Goal: Task Accomplishment & Management: Use online tool/utility

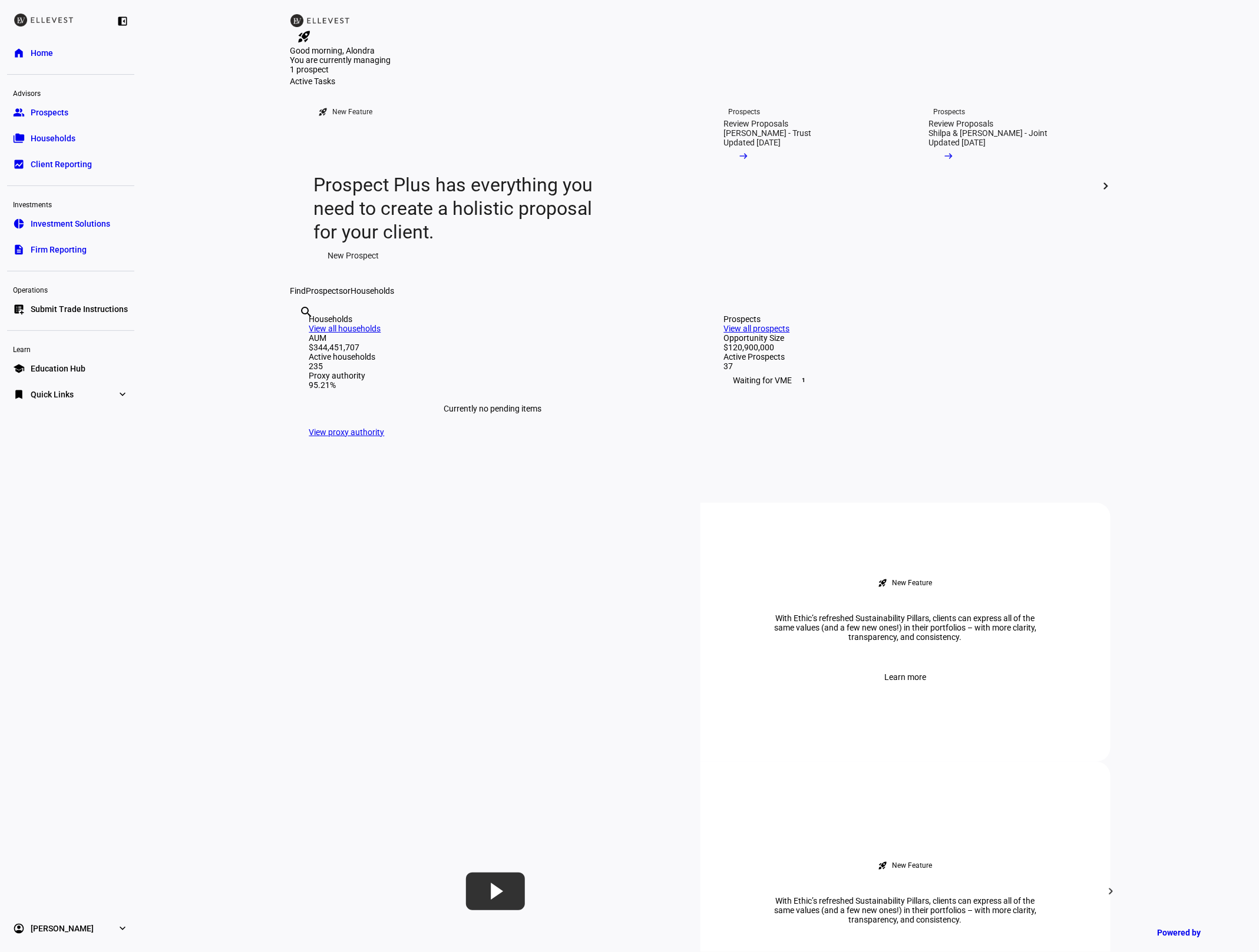
click at [88, 248] on link "description Firm Reporting" at bounding box center [70, 250] width 127 height 24
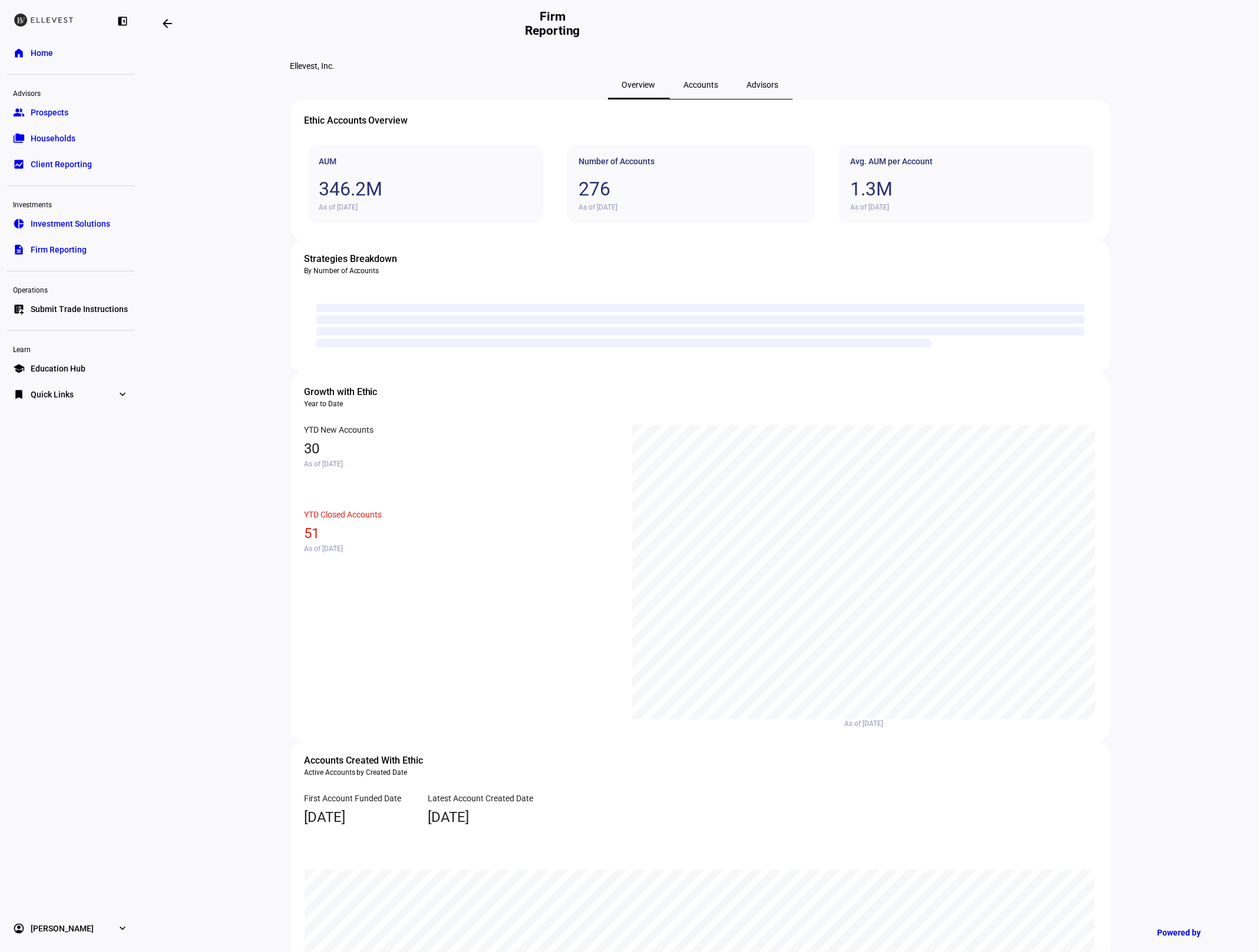
click at [701, 89] on span "Accounts" at bounding box center [701, 85] width 35 height 8
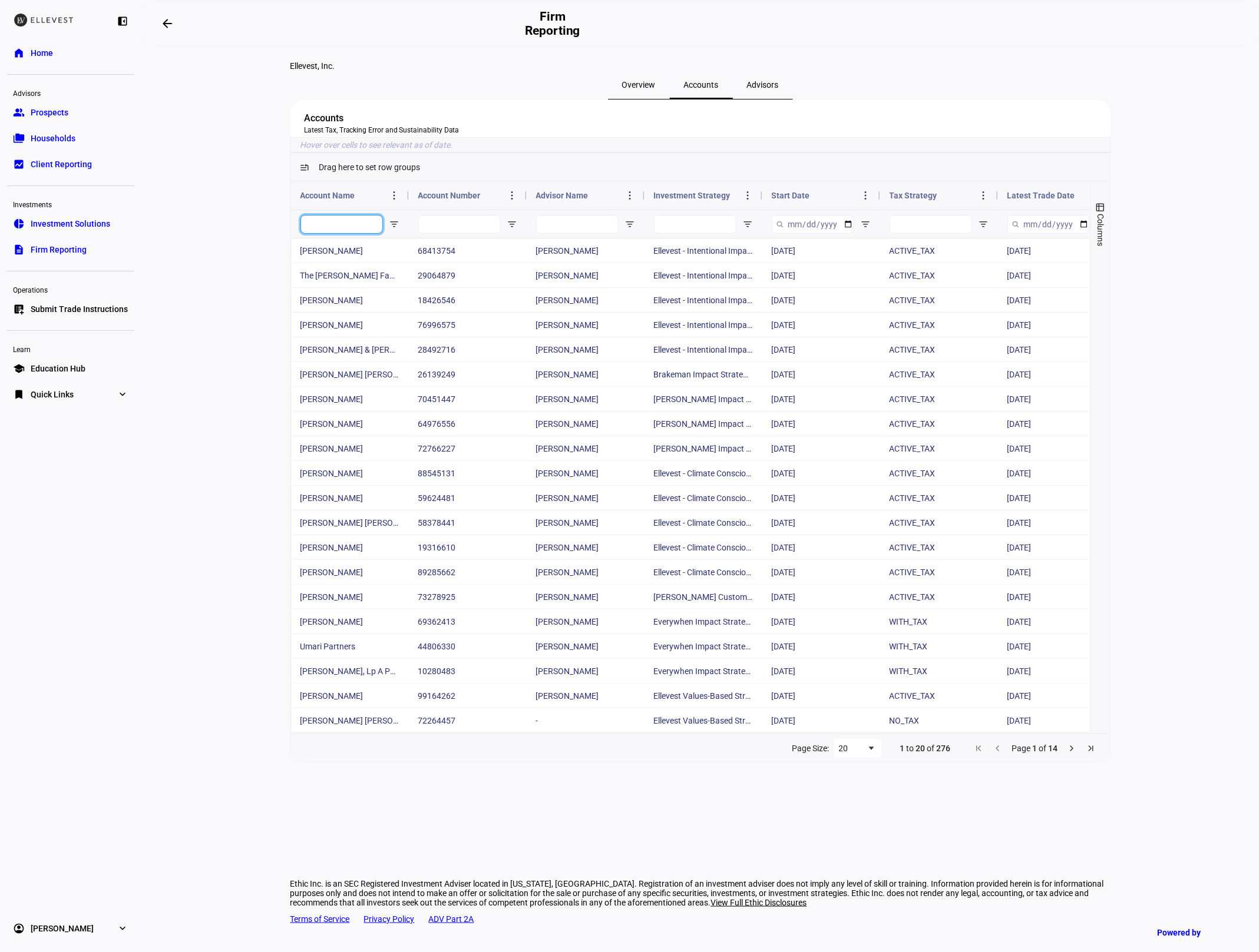
click at [313, 234] on input "Account Name Filter Input" at bounding box center [341, 224] width 83 height 19
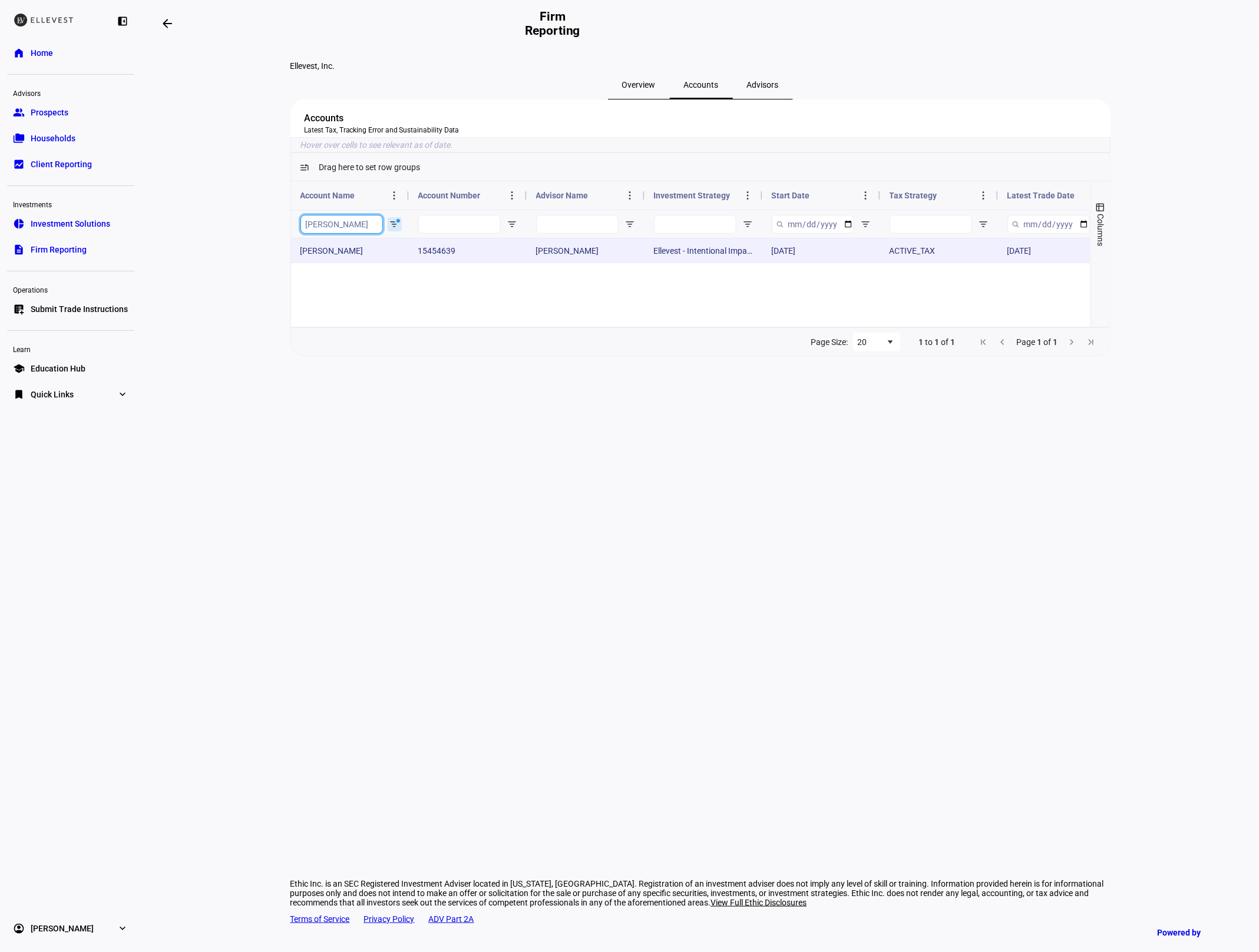
type input "harvey"
click at [768, 263] on div "Sep 19, 2023" at bounding box center [821, 250] width 118 height 24
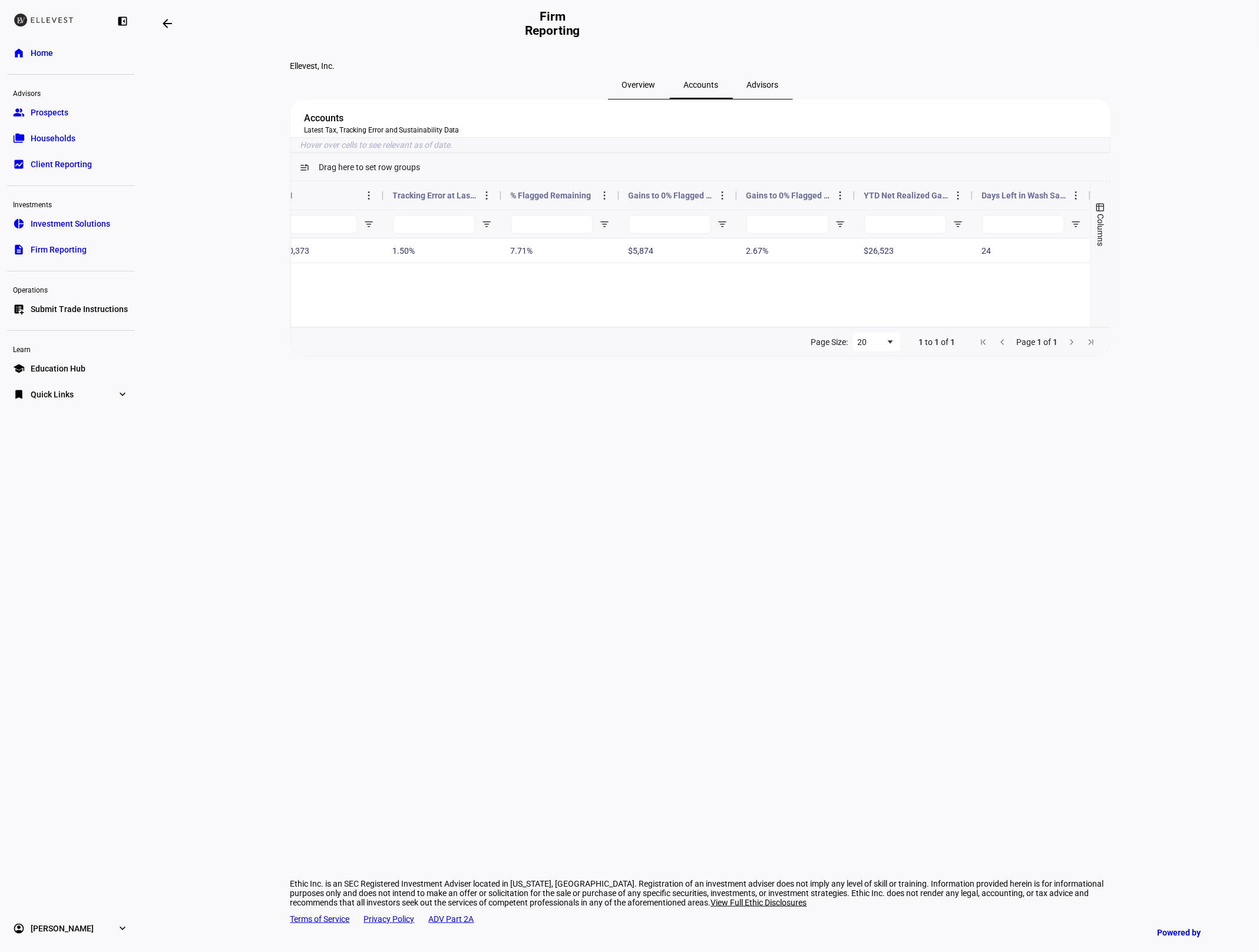
click at [56, 56] on link "home Home" at bounding box center [70, 53] width 127 height 24
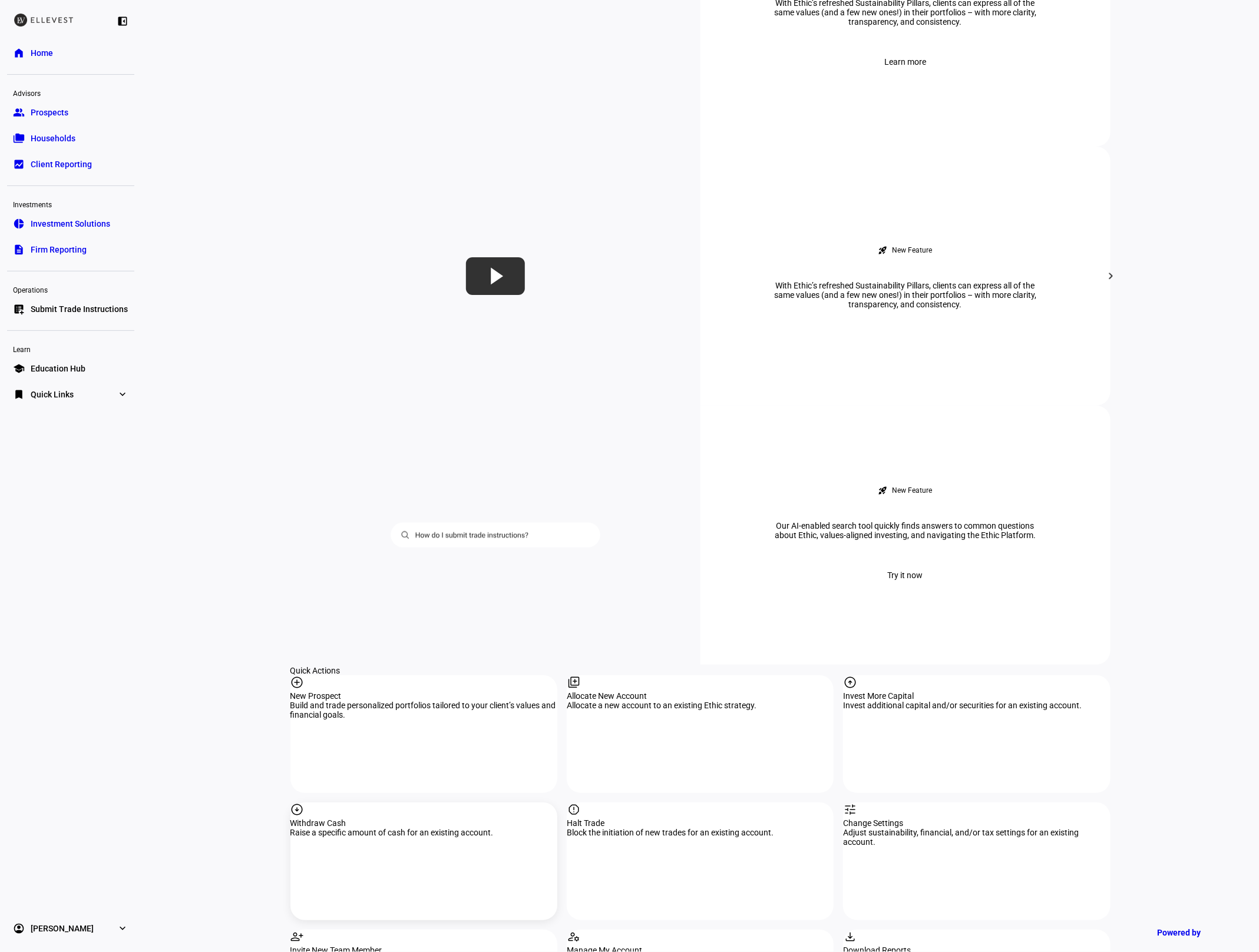
click at [459, 802] on div "arrow_circle_down" at bounding box center [423, 810] width 267 height 16
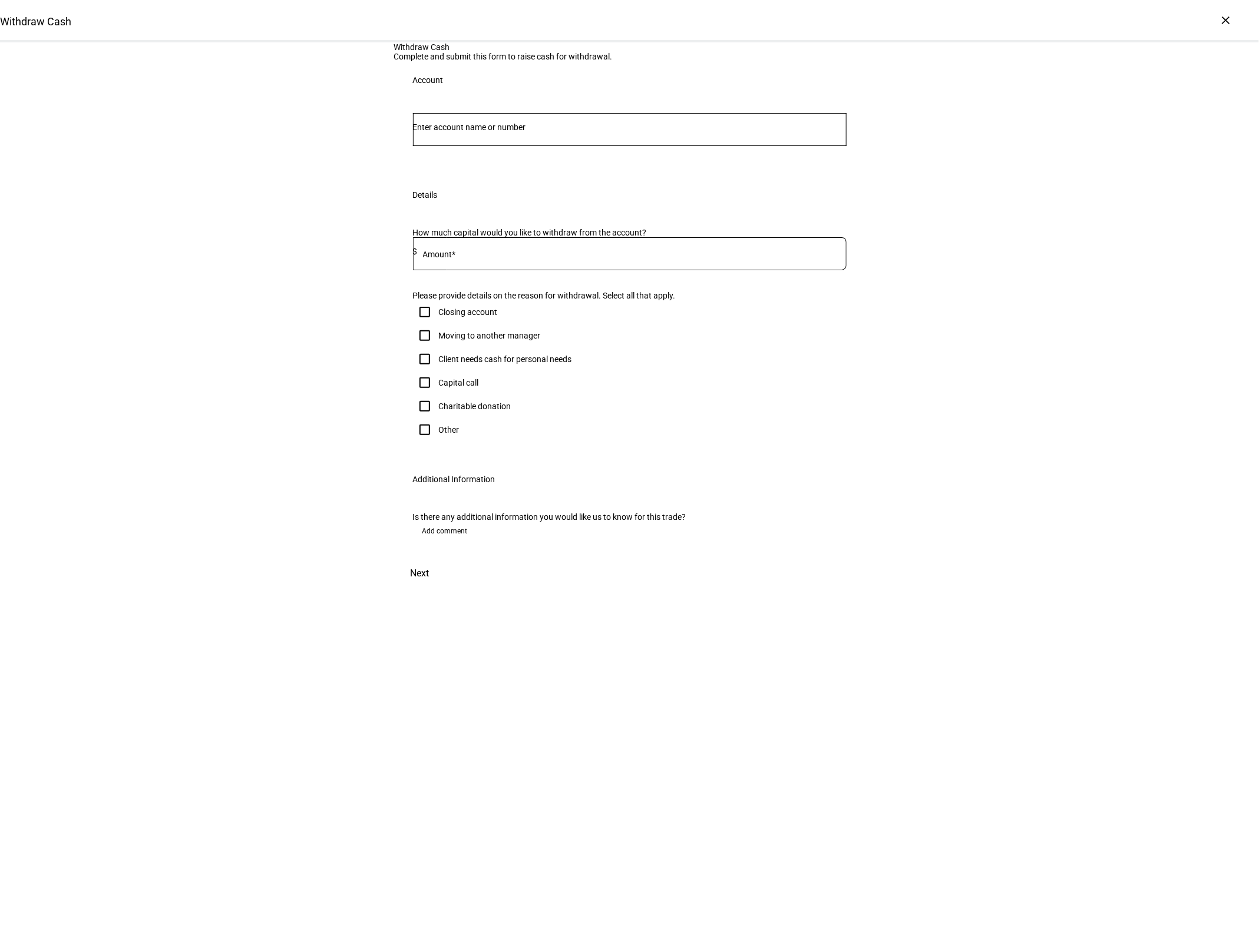
click at [491, 132] on input "Number" at bounding box center [629, 127] width 433 height 9
type input "4639"
drag, startPoint x: 533, startPoint y: 308, endPoint x: 533, endPoint y: 316, distance: 8.0
click at [504, 308] on span "Jennifer Ann Harvey" at bounding box center [468, 306] width 71 height 14
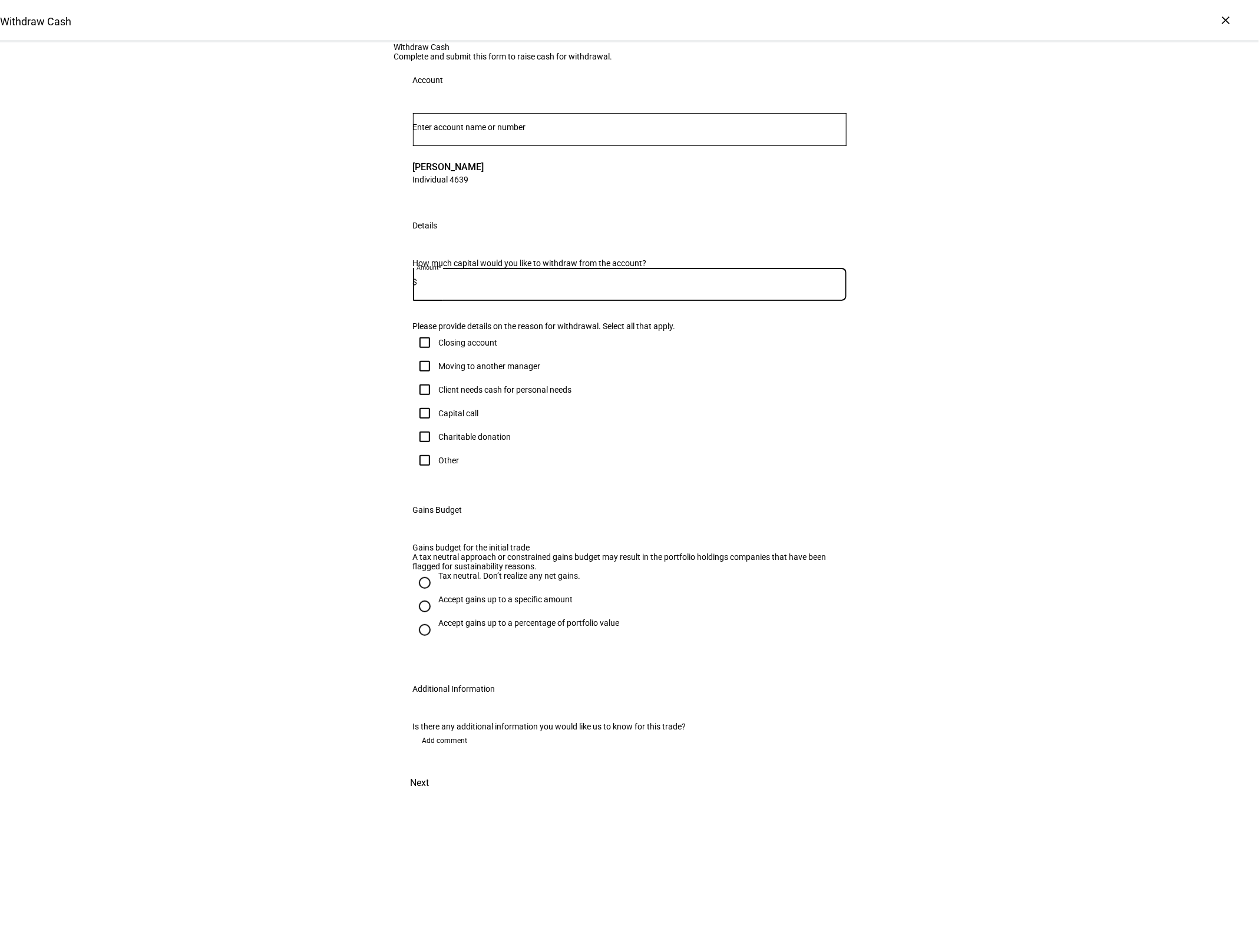
drag, startPoint x: 504, startPoint y: 434, endPoint x: 502, endPoint y: 423, distance: 11.2
click at [504, 286] on input at bounding box center [632, 281] width 429 height 9
type input "25,000"
click at [464, 395] on div "Client needs cash for personal needs" at bounding box center [505, 390] width 133 height 9
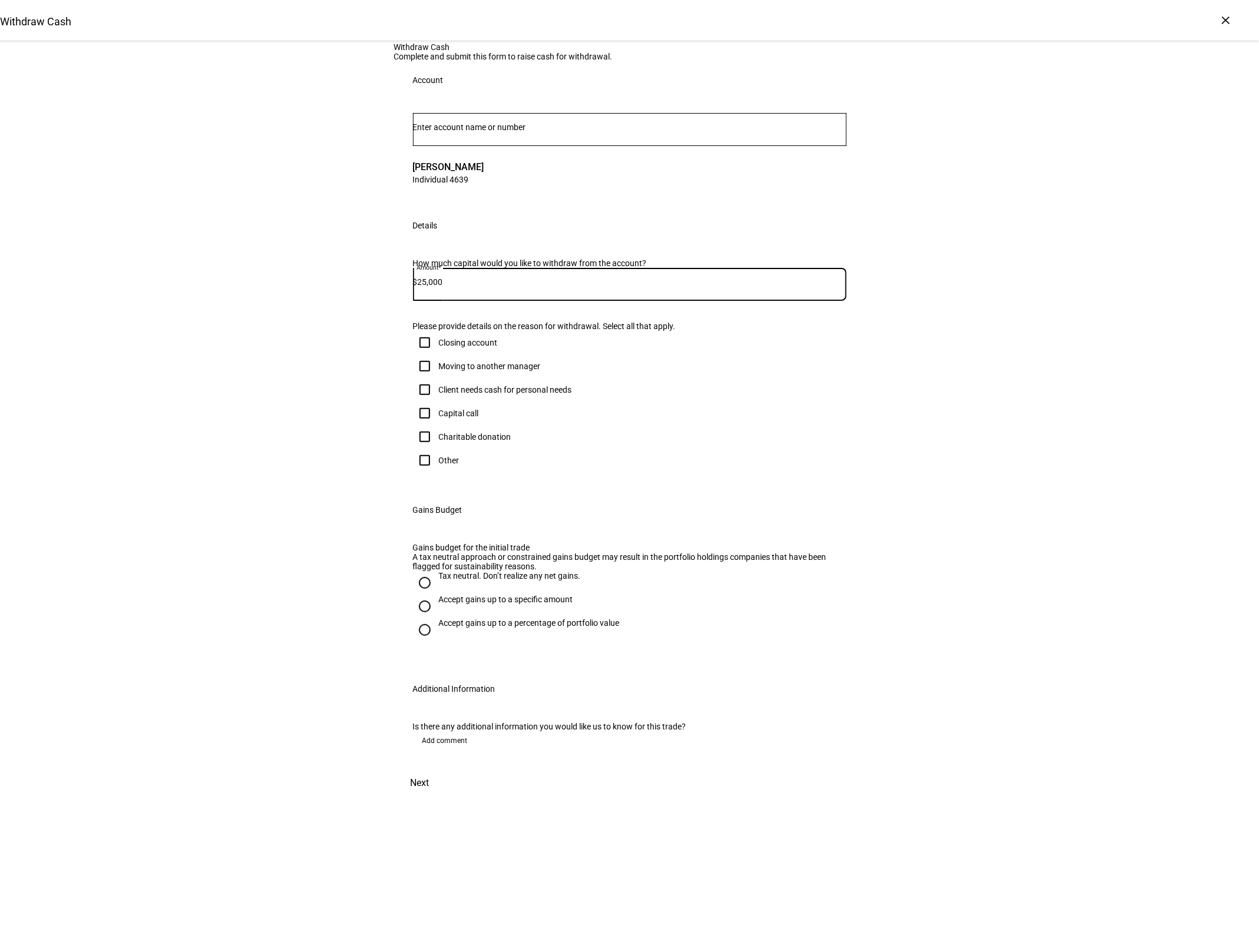
click at [436, 401] on input "Client needs cash for personal needs" at bounding box center [425, 390] width 24 height 24
checkbox input "true"
click at [520, 604] on div "Accept gains up to a specific amount" at bounding box center [506, 599] width 134 height 9
click at [436, 618] on input "Accept gains up to a specific amount" at bounding box center [425, 606] width 24 height 24
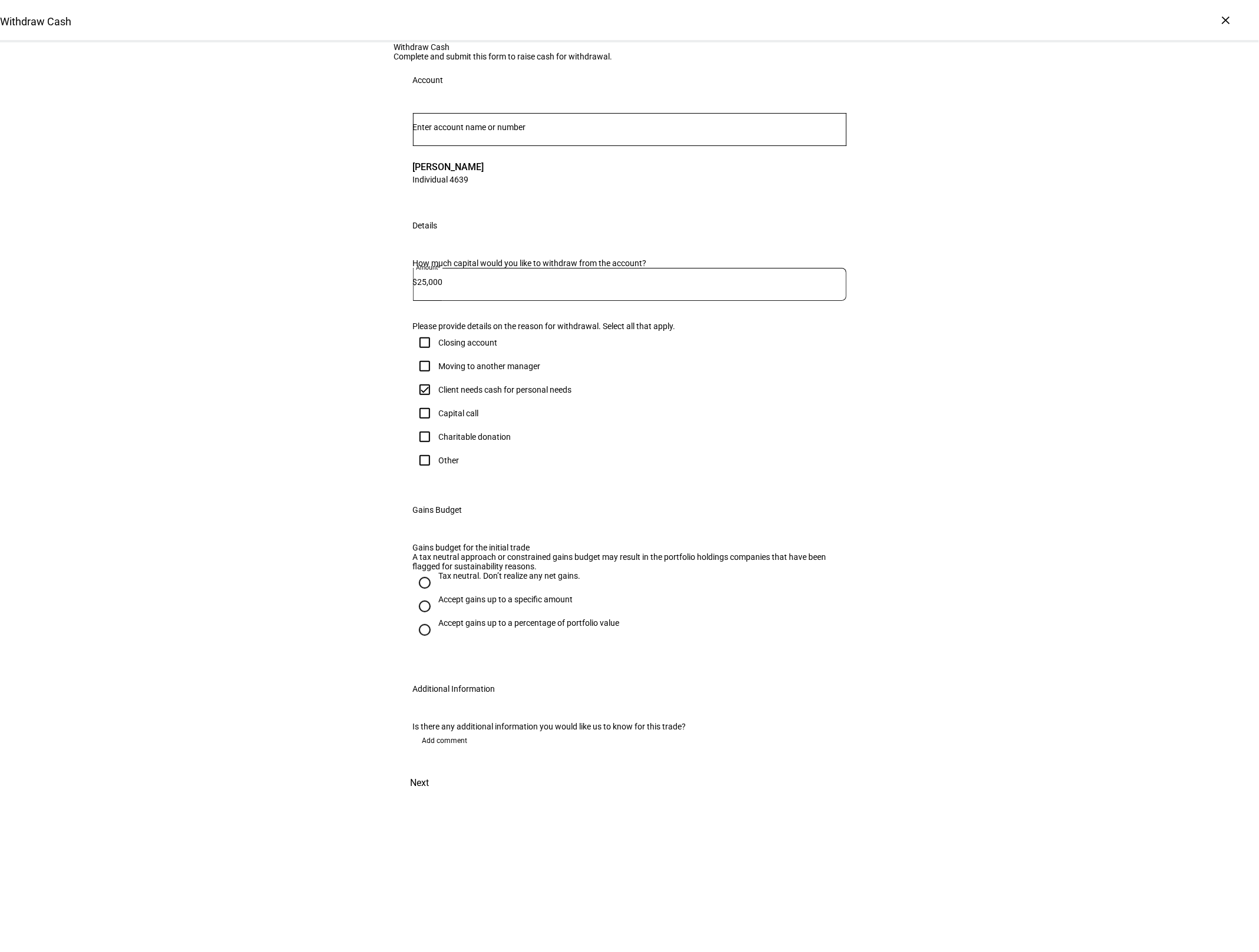
radio input "true"
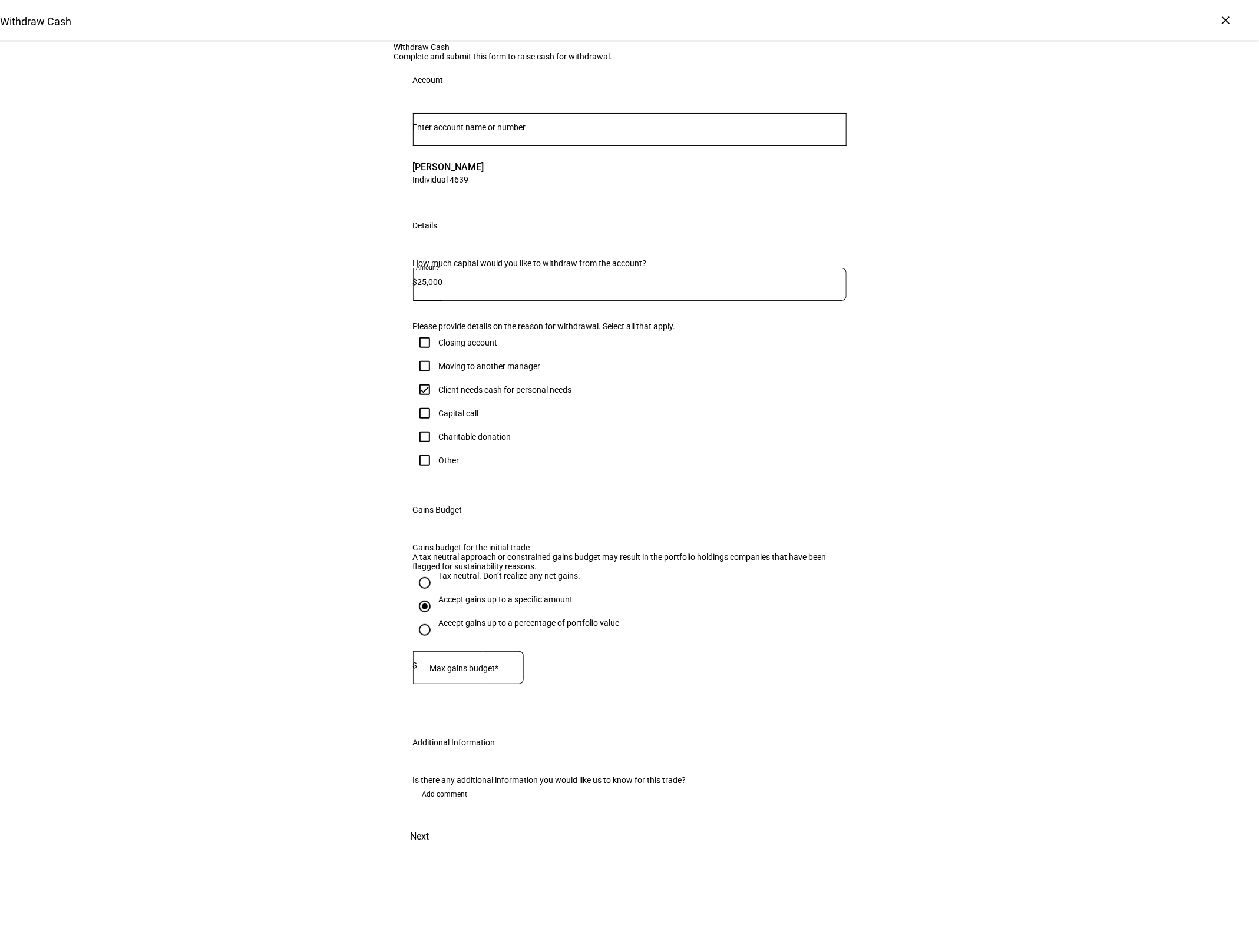
click at [479, 673] on mat-label "Max gains budget*" at bounding box center [464, 668] width 69 height 9
type input "5,000"
click at [275, 698] on div "Withdraw Cash Complete and submit this form to raise cash for withdrawal. Accou…" at bounding box center [629, 446] width 1259 height 808
click at [430, 851] on span "Next" at bounding box center [420, 836] width 19 height 28
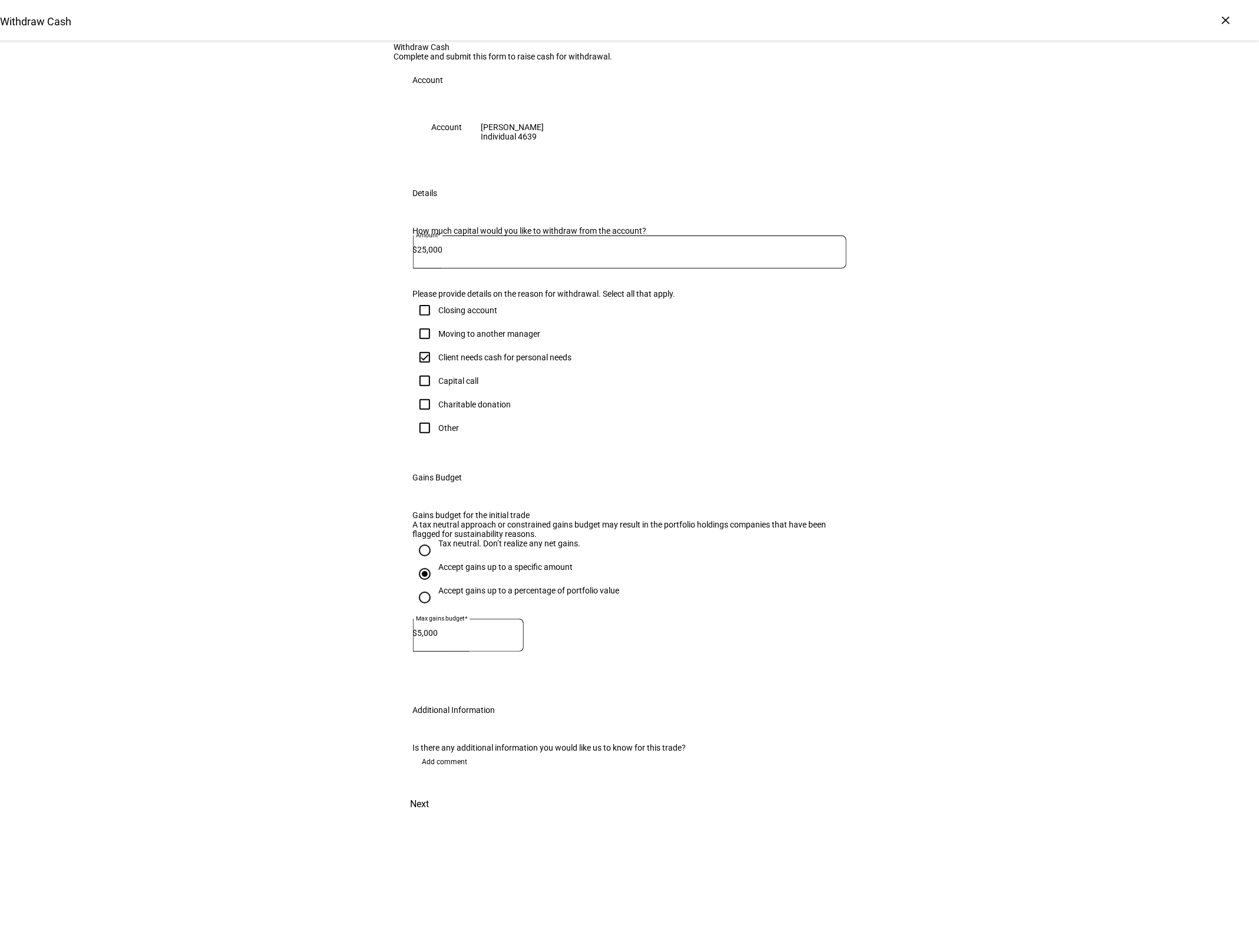
scroll to position [0, 0]
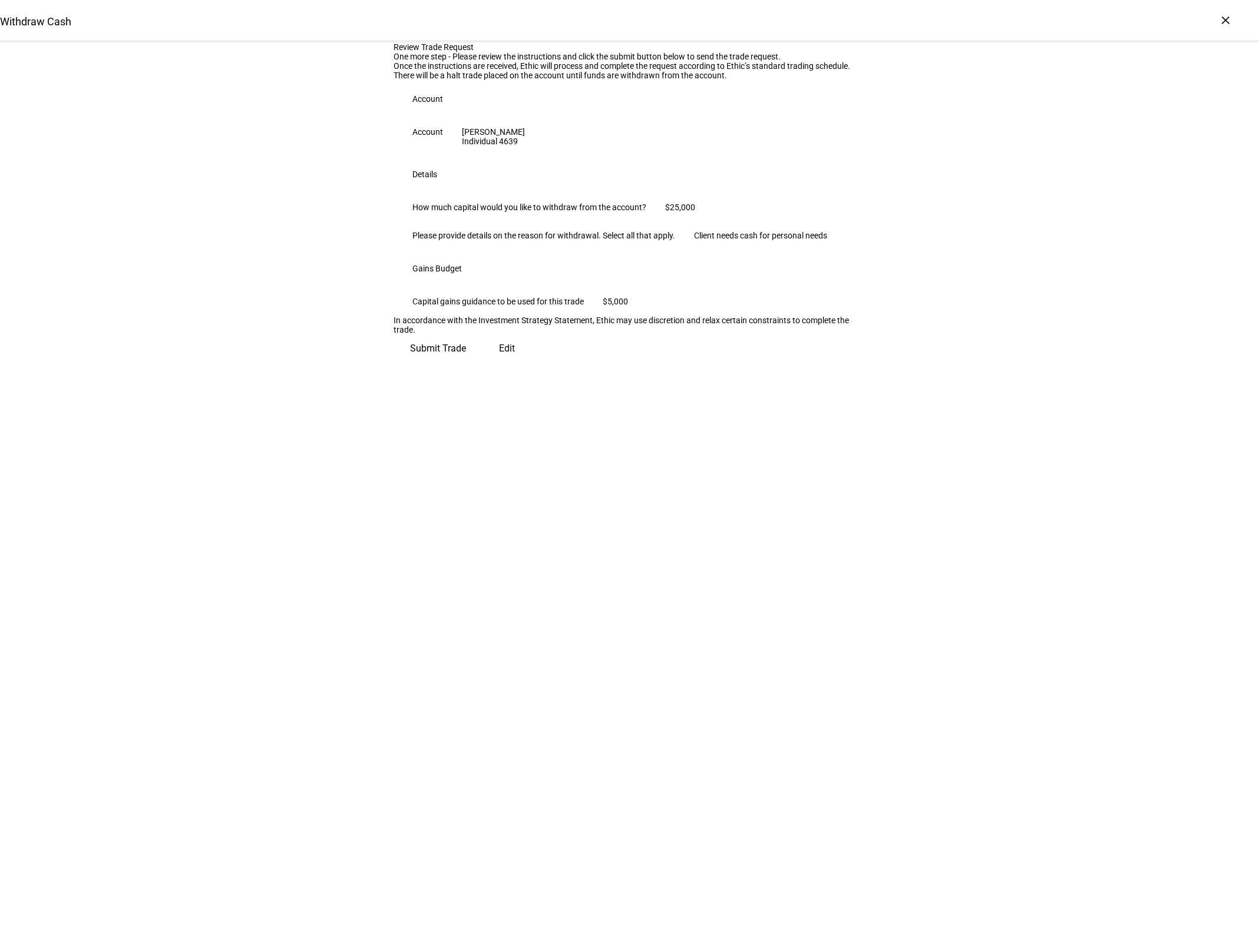
click at [466, 363] on span "Submit Trade" at bounding box center [438, 348] width 56 height 28
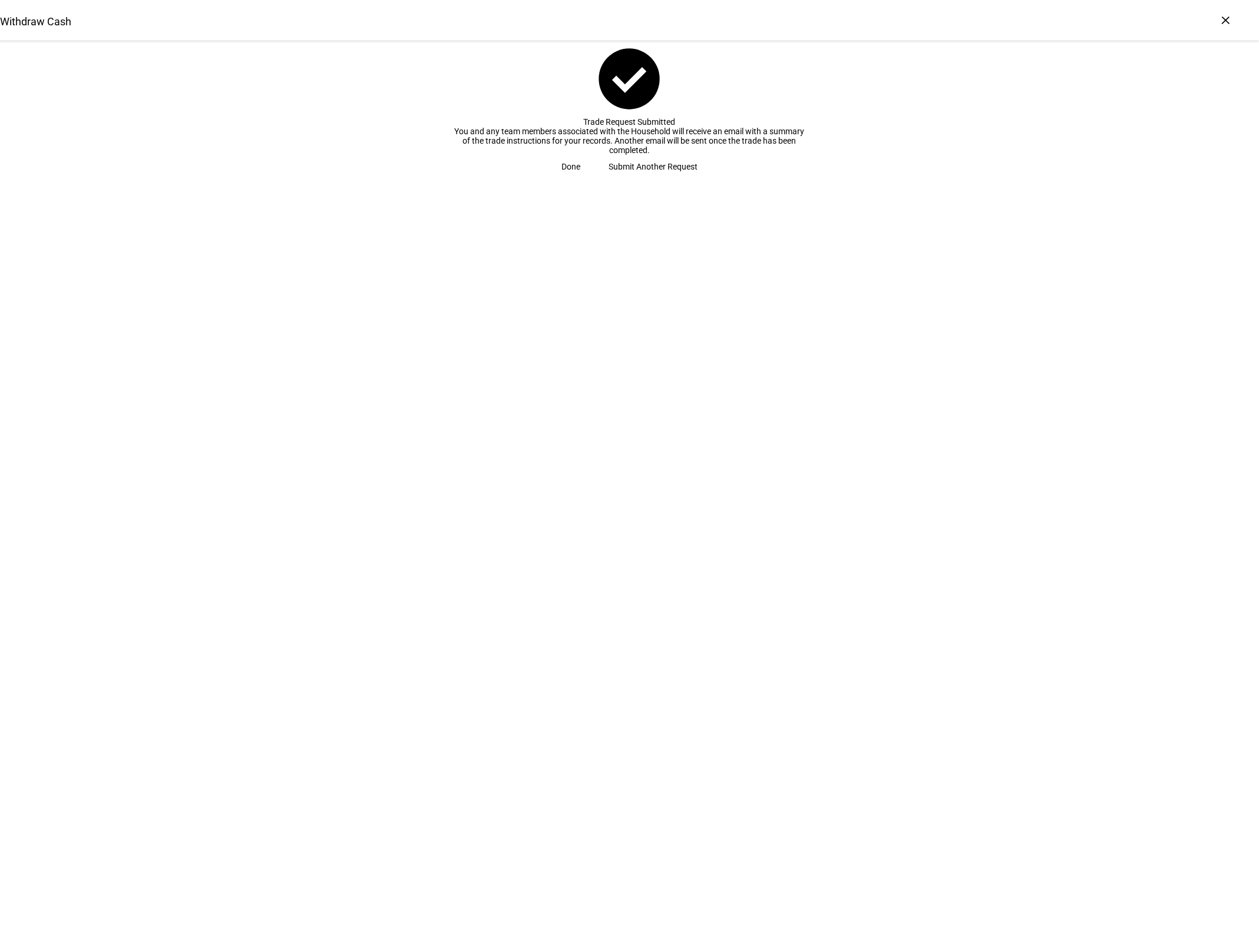
click at [580, 178] on span "Done" at bounding box center [571, 167] width 19 height 24
